Goal: Information Seeking & Learning: Understand process/instructions

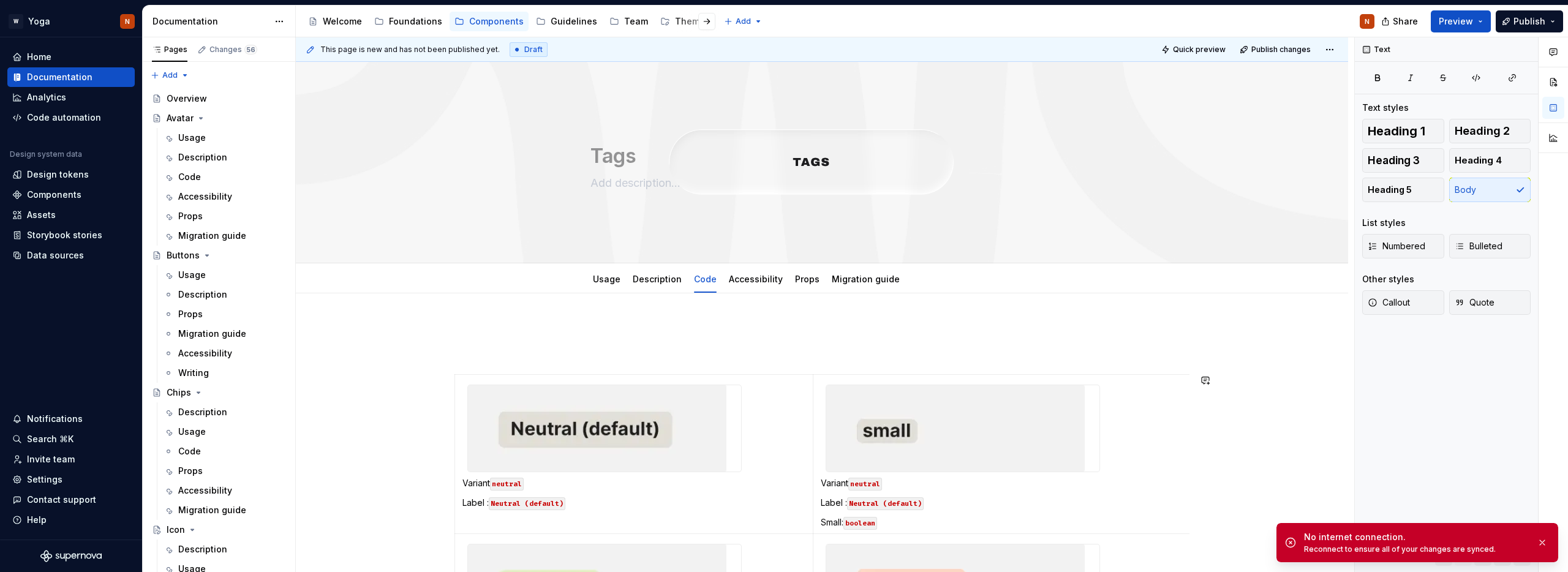
scroll to position [628, 0]
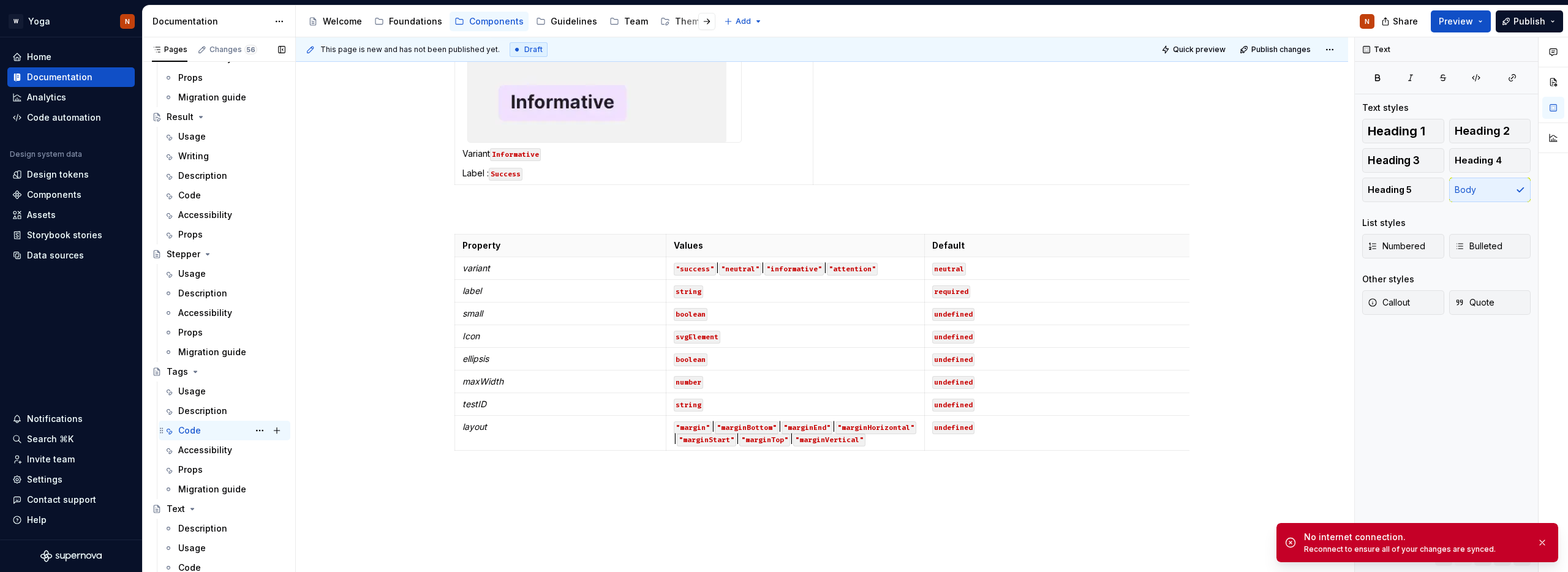
click at [189, 430] on div "Code" at bounding box center [189, 430] width 22 height 12
click at [1540, 542] on button "button" at bounding box center [1542, 542] width 16 height 17
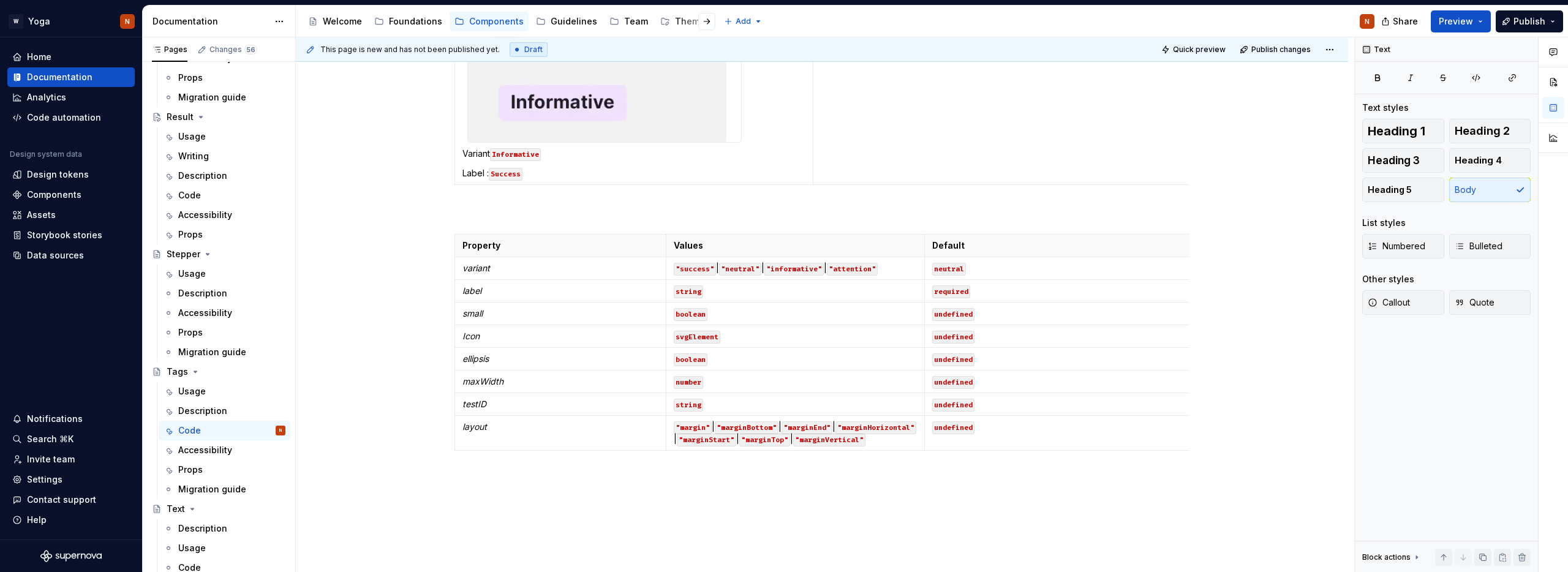
type textarea "*"
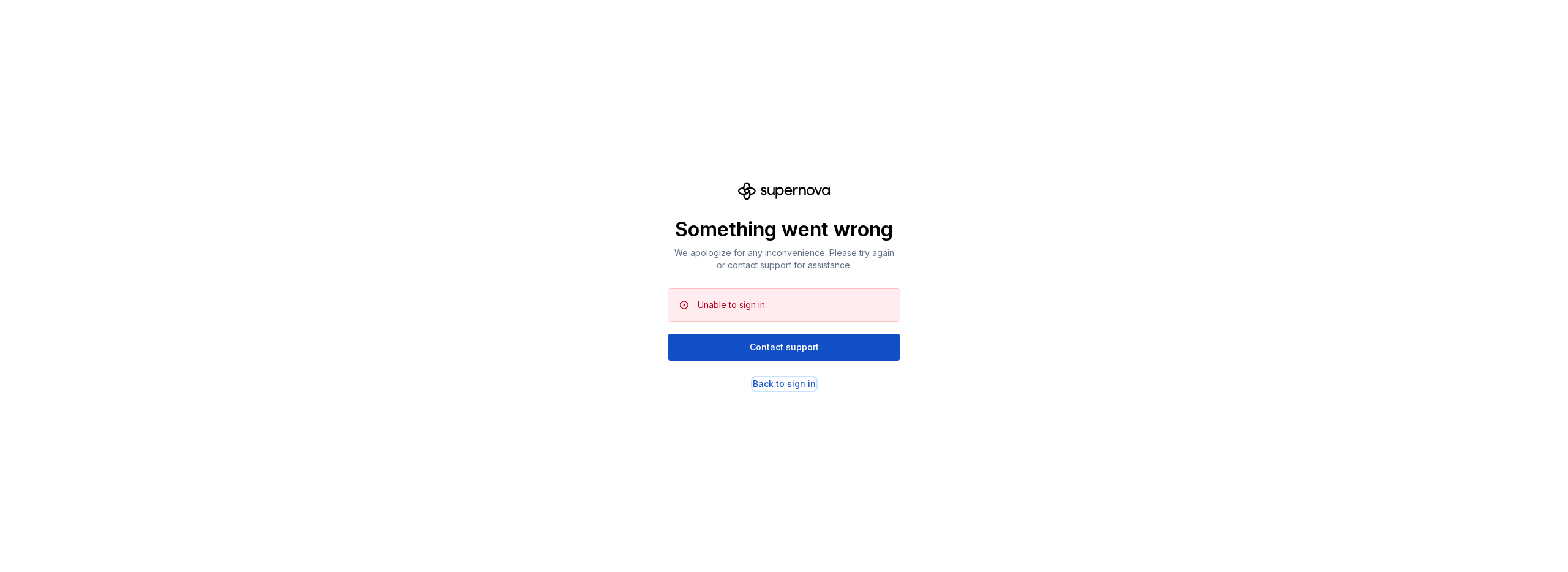
click at [784, 385] on div "Back to sign in" at bounding box center [784, 384] width 63 height 12
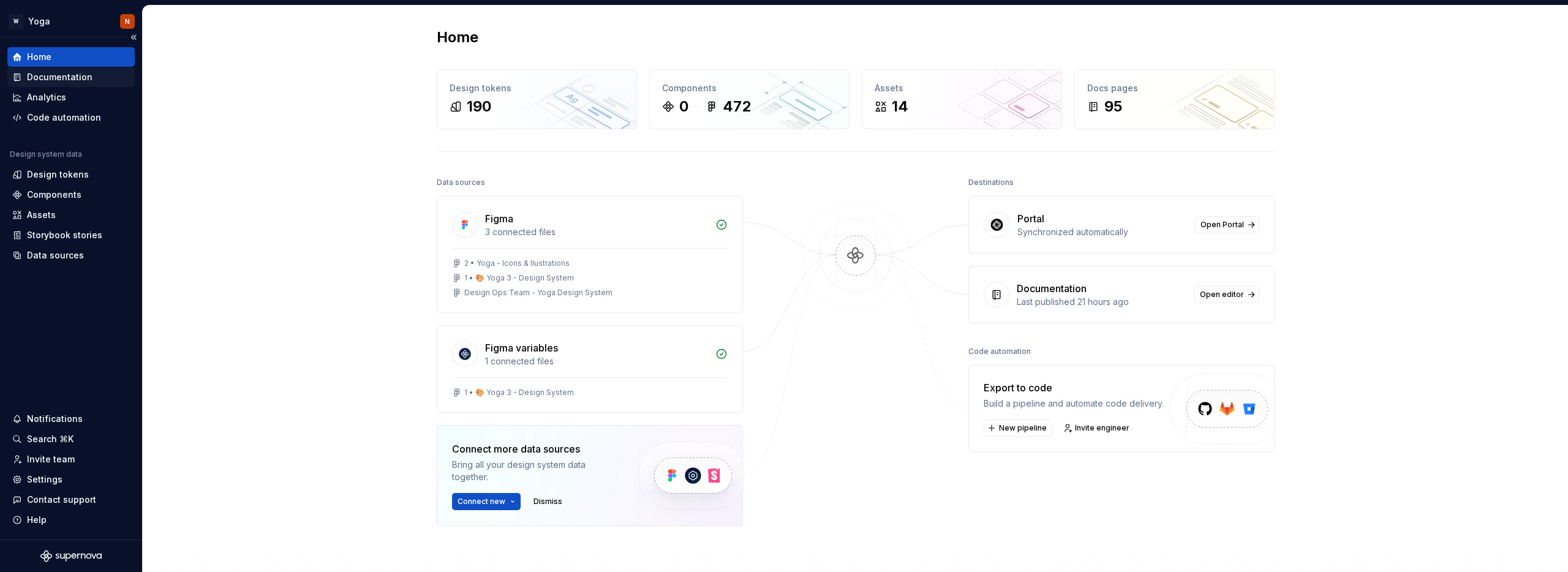
click at [52, 77] on div "Documentation" at bounding box center [60, 77] width 66 height 12
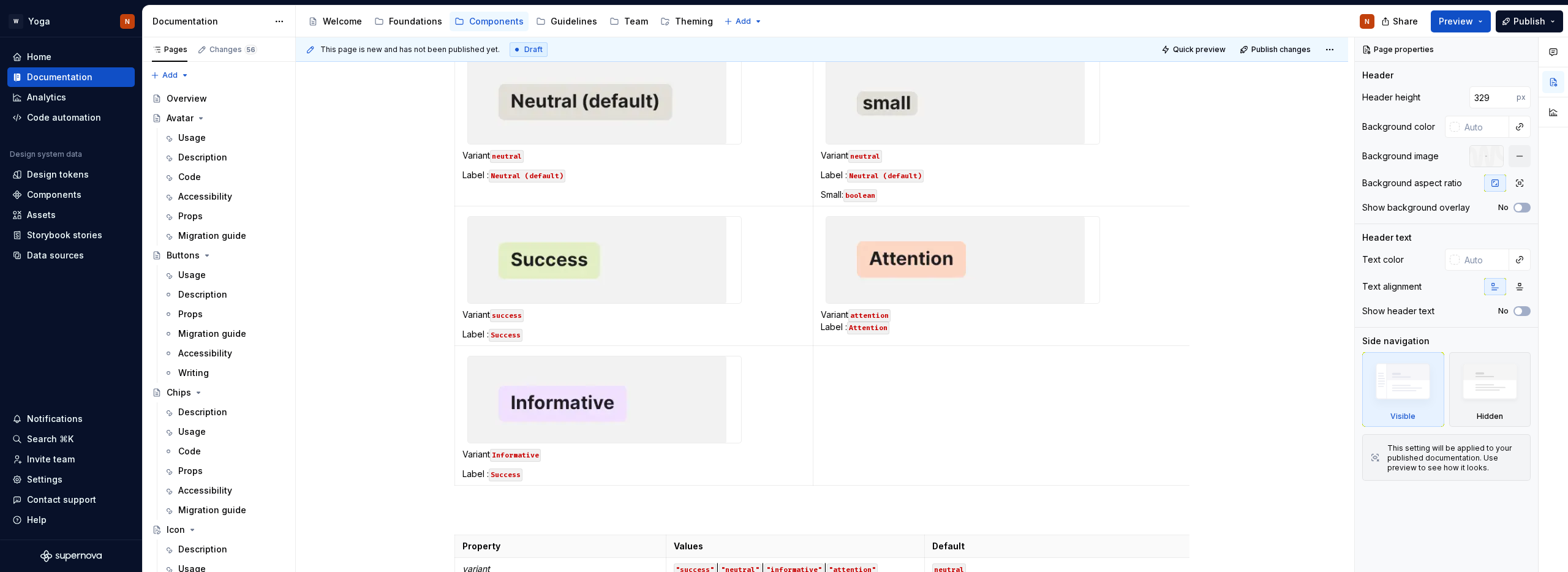
scroll to position [378, 0]
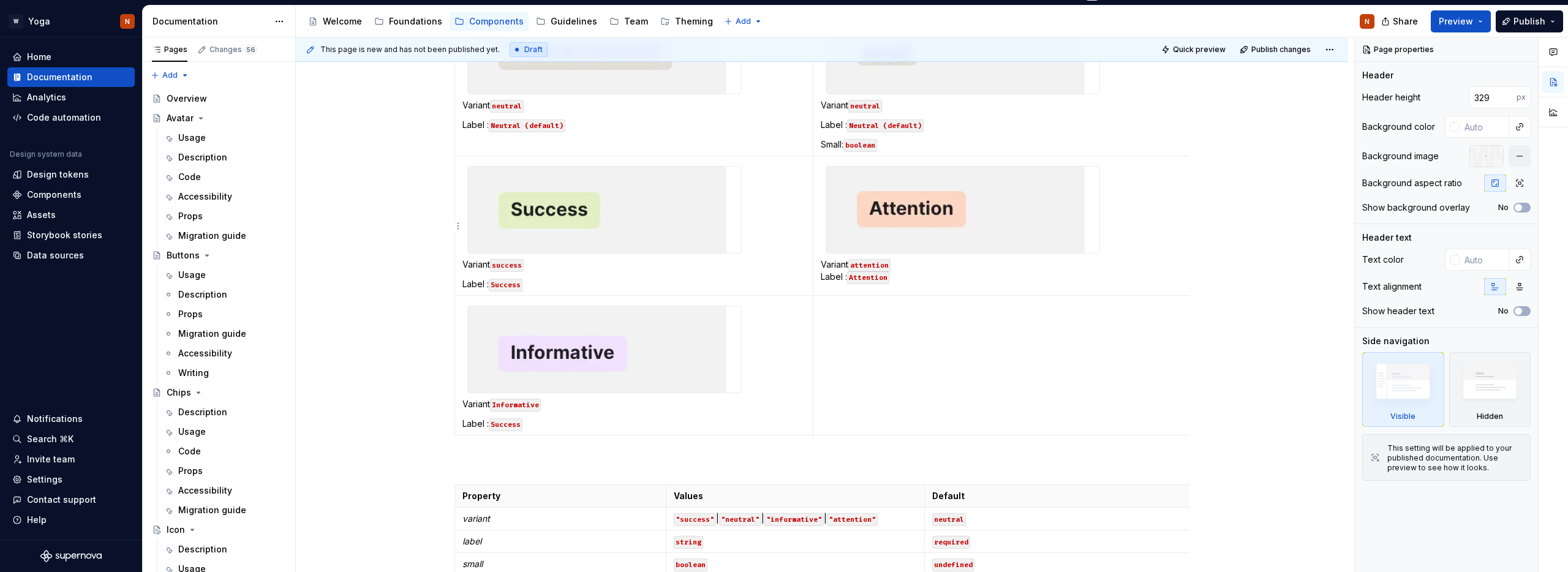
click at [906, 264] on p "Variant attention Label : Attention" at bounding box center [1088, 271] width 537 height 24
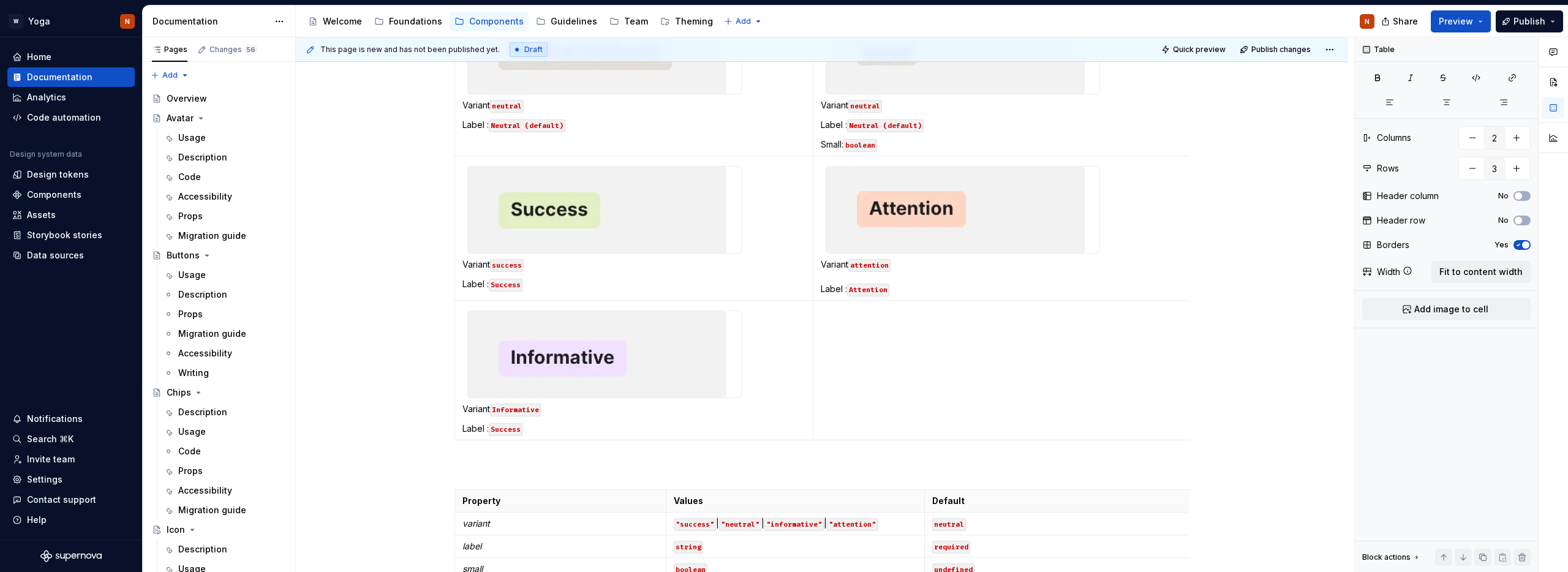
click at [373, 318] on div "Variant neutral Label : Neutral (default) Variant neutral Label : Neutral (defa…" at bounding box center [822, 421] width 1052 height 1011
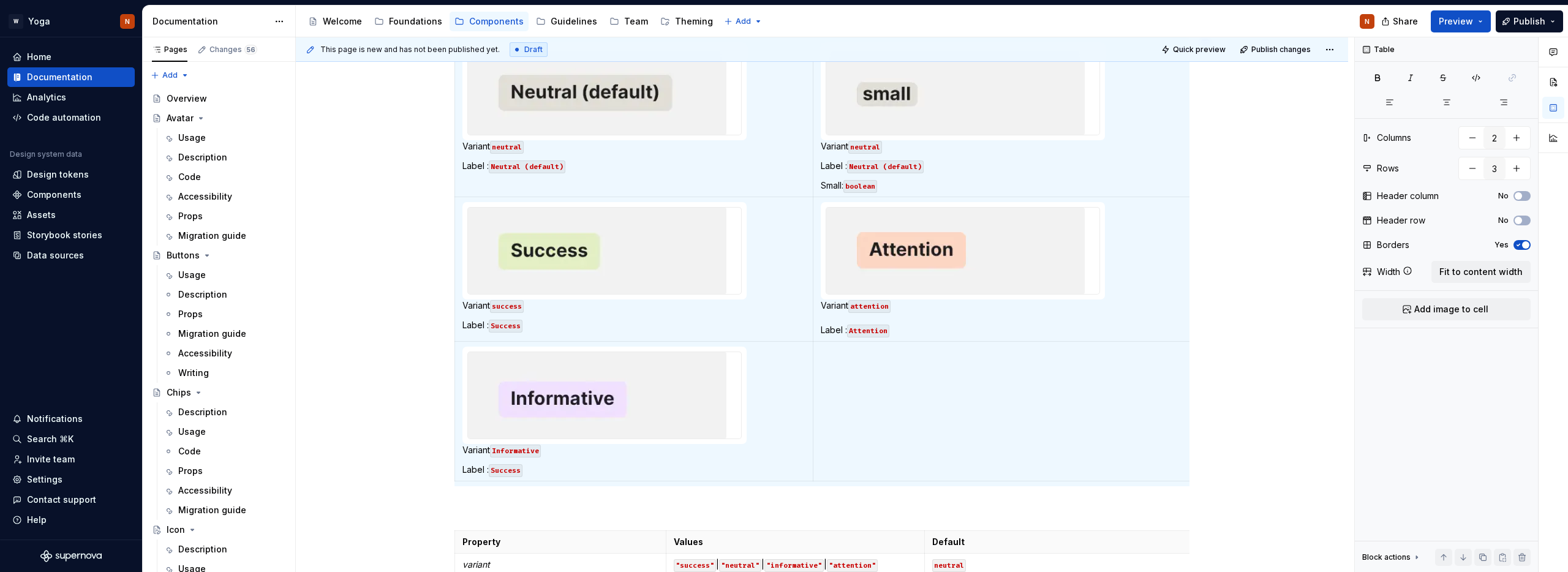
click at [339, 382] on div "Variant neutral Label : Neutral (default) Variant neutral Label : Neutral (defa…" at bounding box center [822, 462] width 1052 height 1011
click at [311, 449] on div "Variant neutral Label : Neutral (default) Variant neutral Label : Neutral (defa…" at bounding box center [822, 462] width 1052 height 1011
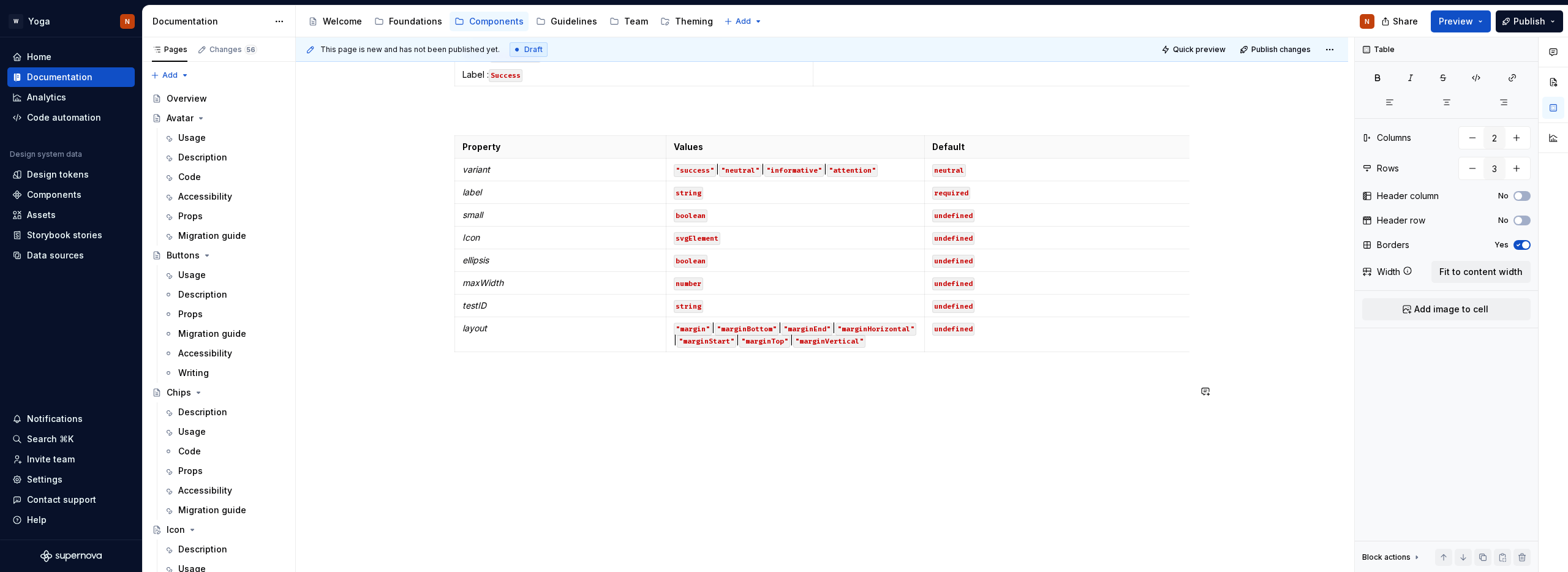
scroll to position [742, 0]
click at [1457, 22] on span "Preview" at bounding box center [1455, 22] width 35 height 12
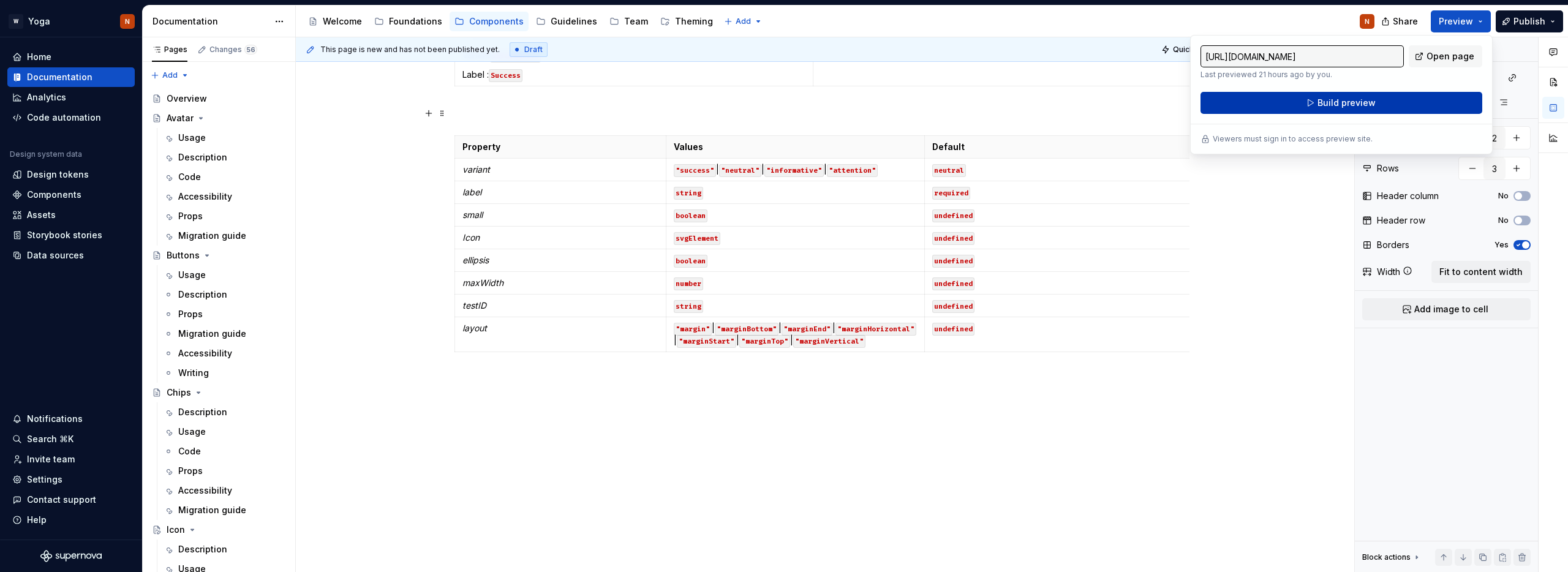
click at [1326, 101] on span "Build preview" at bounding box center [1346, 103] width 58 height 12
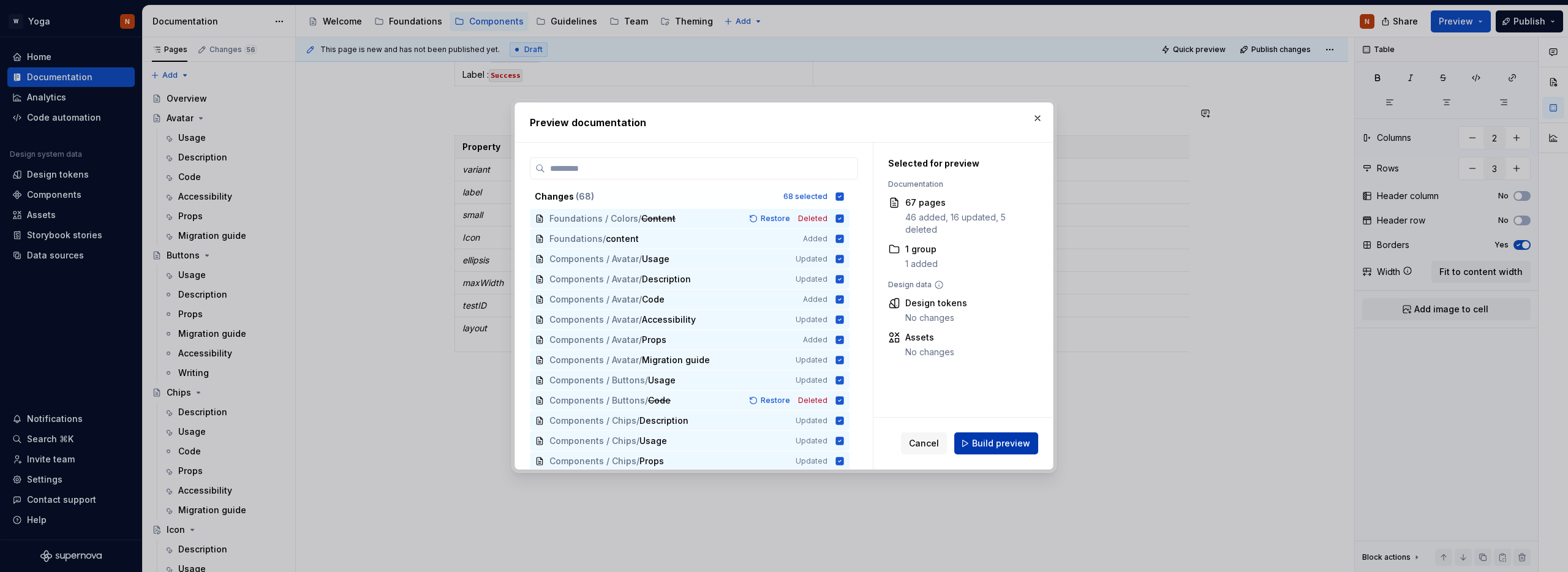
click at [1001, 442] on span "Build preview" at bounding box center [1001, 443] width 58 height 12
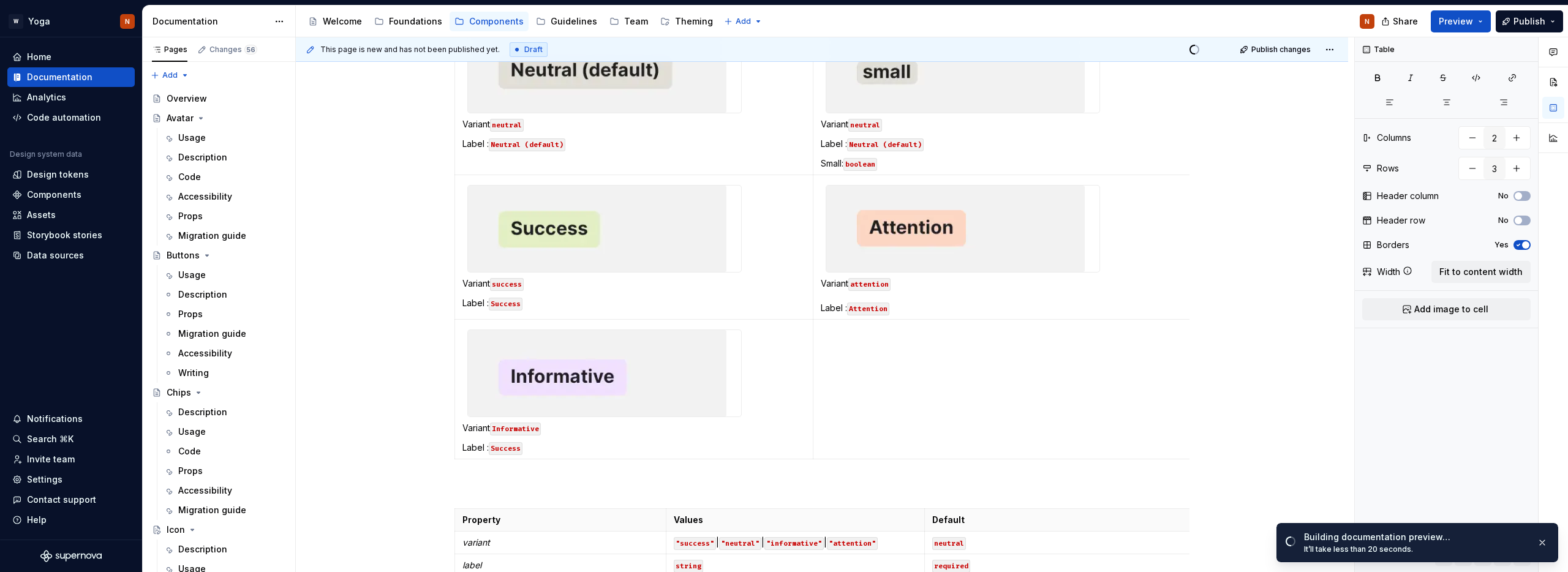
scroll to position [426, 0]
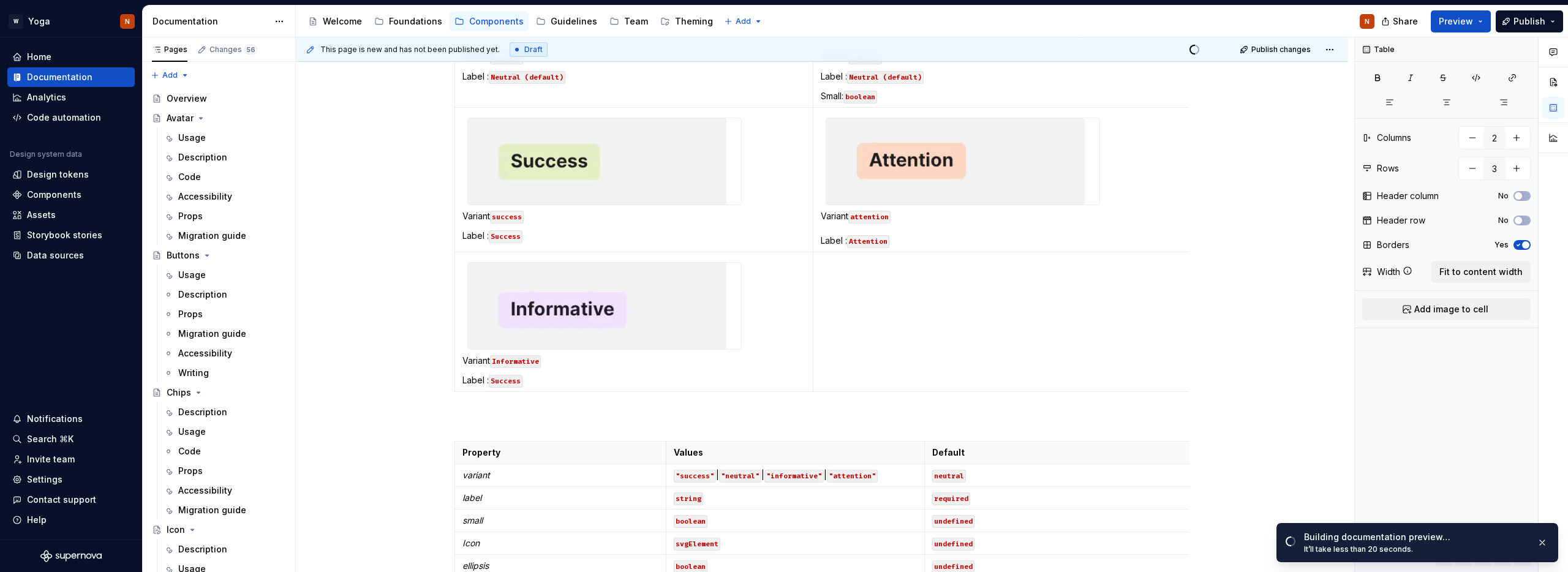
type textarea "*"
